Goal: Check status

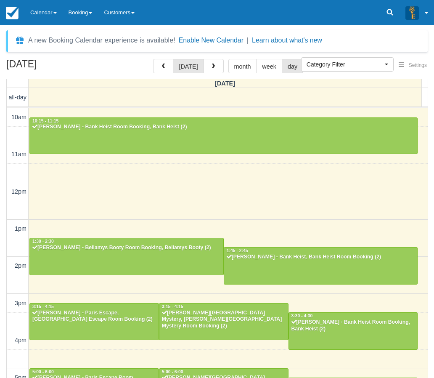
select select
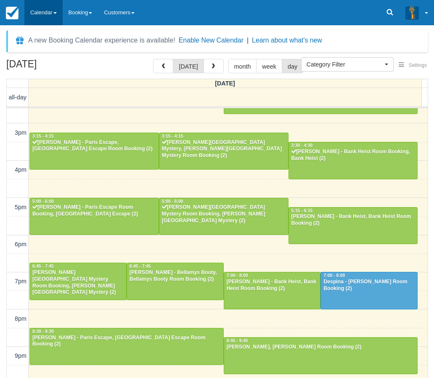
click at [38, 11] on link "Calendar" at bounding box center [43, 12] width 38 height 25
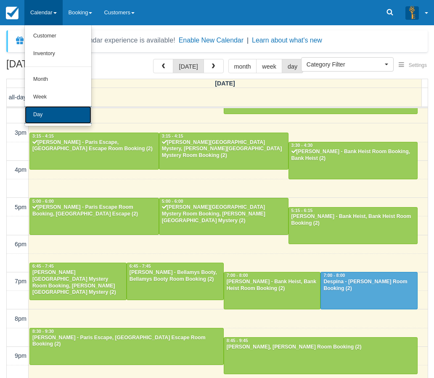
click at [46, 109] on link "Day" at bounding box center [58, 115] width 66 height 18
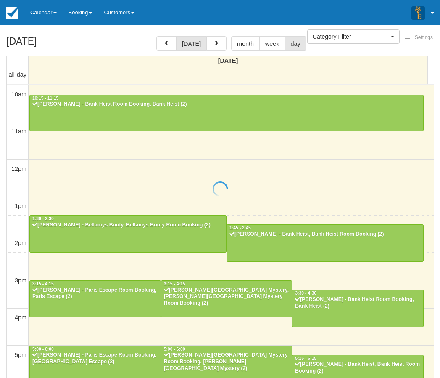
select select
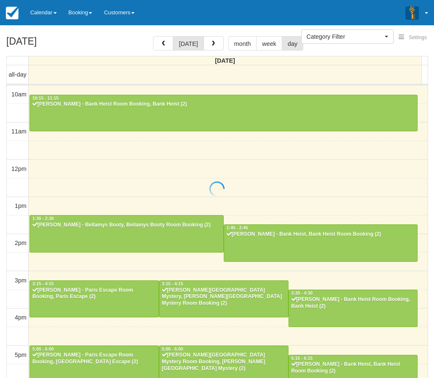
scroll to position [170, 0]
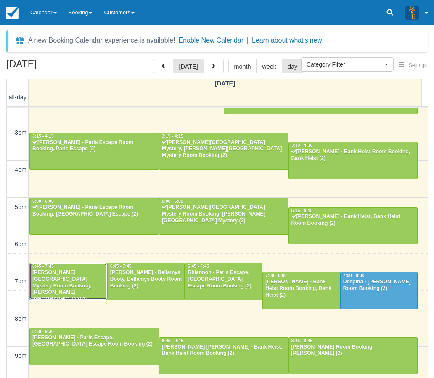
click at [77, 281] on div "[PERSON_NAME][GEOGRAPHIC_DATA] Mystery Room Booking, [PERSON_NAME][GEOGRAPHIC_D…" at bounding box center [68, 289] width 73 height 40
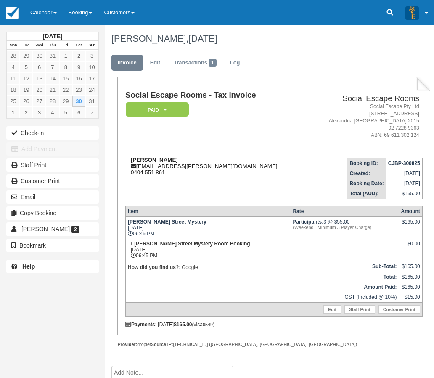
click at [134, 158] on strong "Noa Kodsi" at bounding box center [154, 159] width 47 height 6
drag, startPoint x: 134, startPoint y: 158, endPoint x: 146, endPoint y: 159, distance: 11.4
click at [146, 159] on strong "Noa Kodsi" at bounding box center [154, 159] width 47 height 6
copy strong "Noa Kodsi"
